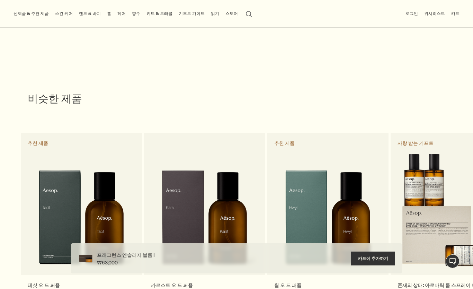
scroll to position [940, 0]
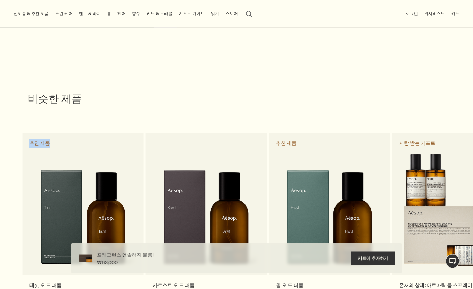
click at [15, 131] on div "chevron 테싯 오 드 퍼퓸 상쾌한, 그린, 시트러스향 추천 제품 카르스트 오 드 퍼퓸 상쾌한, 허브, 마린 향 휠 오 드 퍼퓸 흥미를 불…" at bounding box center [236, 232] width 473 height 202
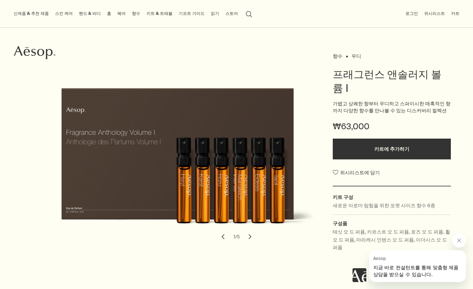
scroll to position [41, 0]
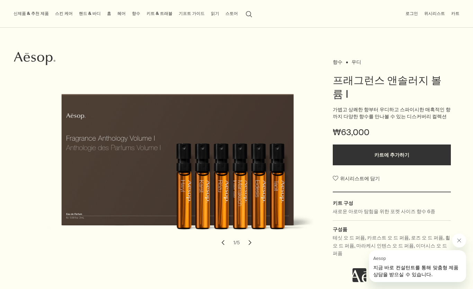
click at [130, 15] on link "향수" at bounding box center [135, 13] width 11 height 9
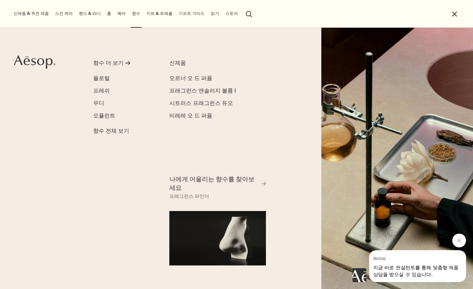
click at [102, 129] on span "향수 전체 보기" at bounding box center [111, 131] width 36 height 8
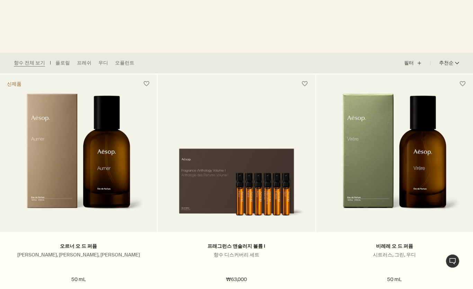
scroll to position [216, 0]
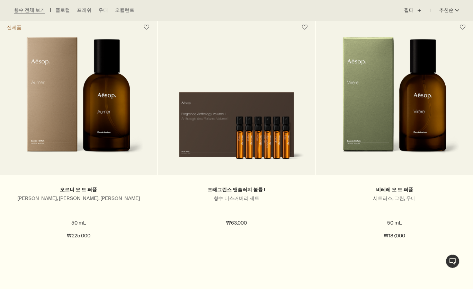
click at [92, 101] on img at bounding box center [78, 101] width 131 height 128
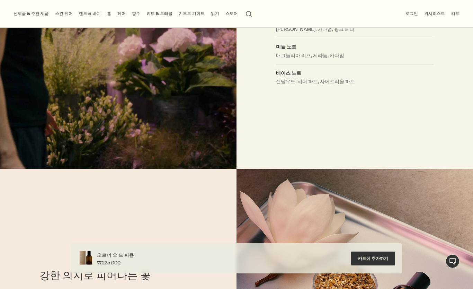
scroll to position [477, 0]
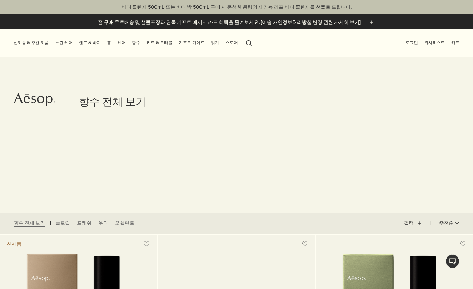
click at [116, 44] on link "헤어" at bounding box center [121, 42] width 11 height 9
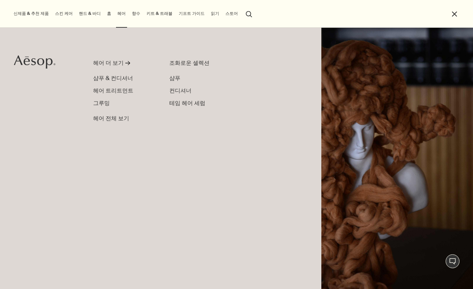
click at [101, 92] on span "헤어 트리트먼트" at bounding box center [113, 90] width 40 height 7
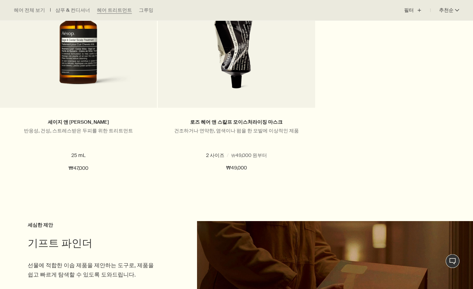
scroll to position [287, 0]
